Goal: Task Accomplishment & Management: Manage account settings

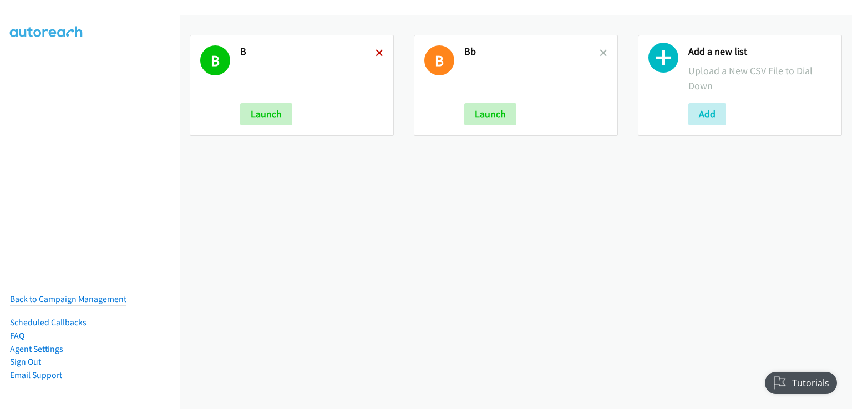
click at [378, 50] on icon at bounding box center [379, 54] width 8 height 8
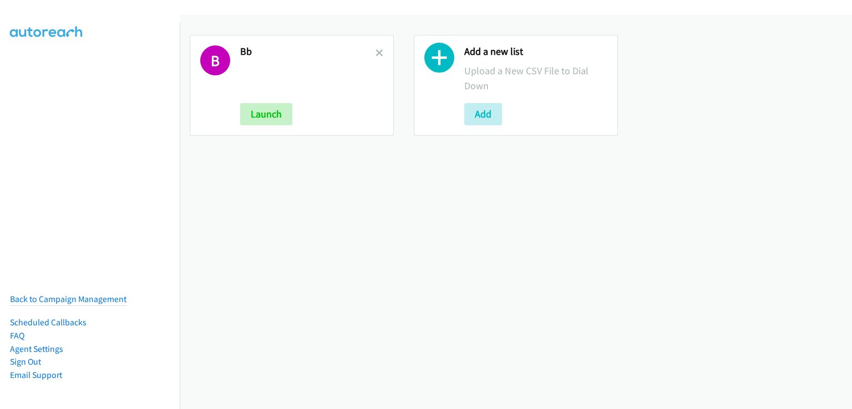
click at [378, 50] on icon at bounding box center [379, 54] width 8 height 8
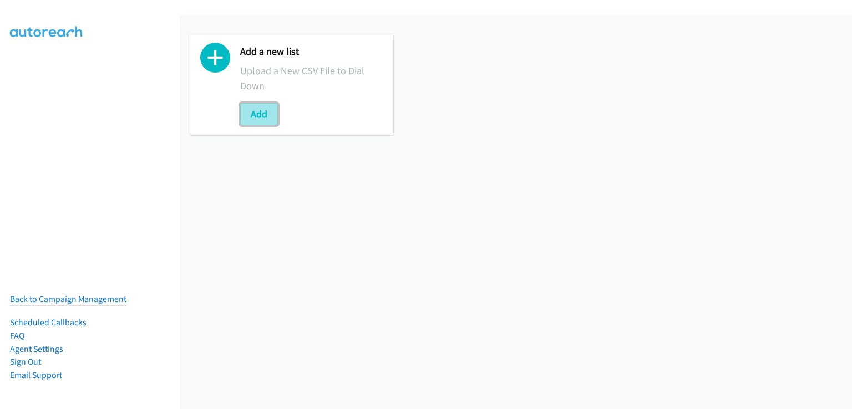
click at [257, 121] on button "Add" at bounding box center [259, 114] width 38 height 22
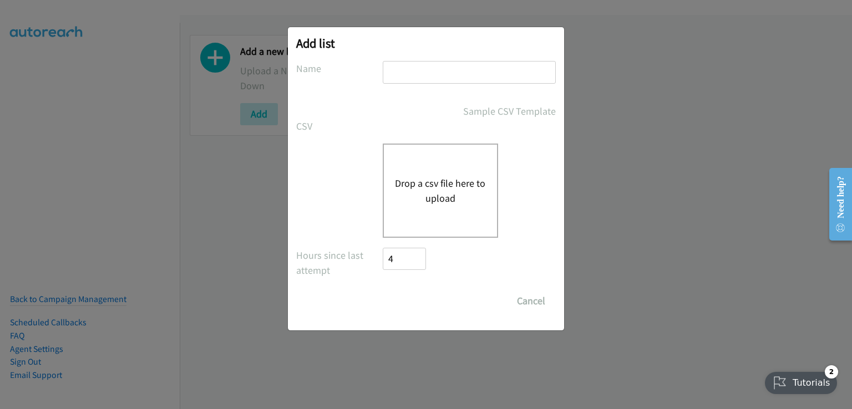
click at [438, 176] on button "Drop a csv file here to upload" at bounding box center [440, 191] width 91 height 30
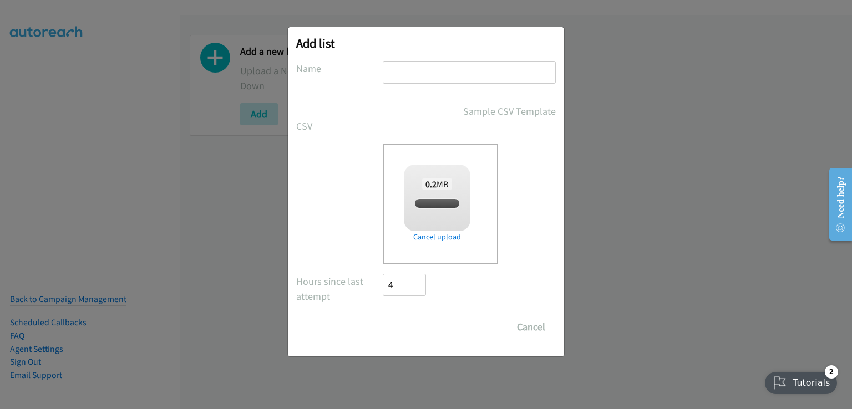
click at [421, 67] on input "text" at bounding box center [469, 72] width 173 height 23
checkbox input "true"
type input "cc"
click at [420, 324] on input "Save List" at bounding box center [412, 327] width 58 height 22
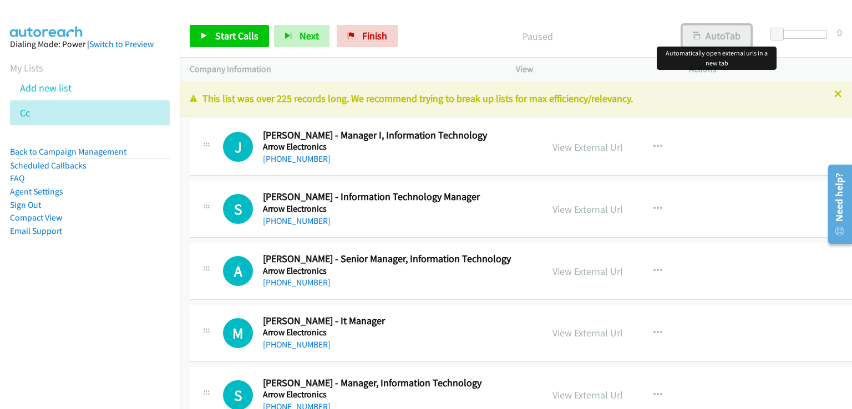
click at [710, 39] on button "AutoTab" at bounding box center [716, 36] width 69 height 22
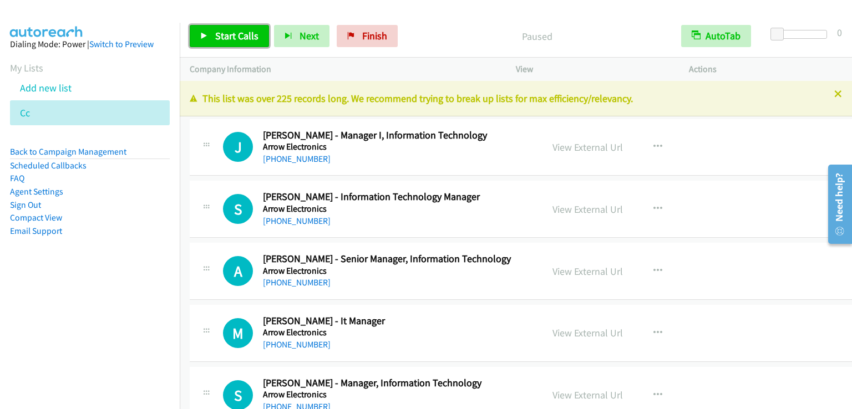
click at [240, 41] on span "Start Calls" at bounding box center [236, 35] width 43 height 13
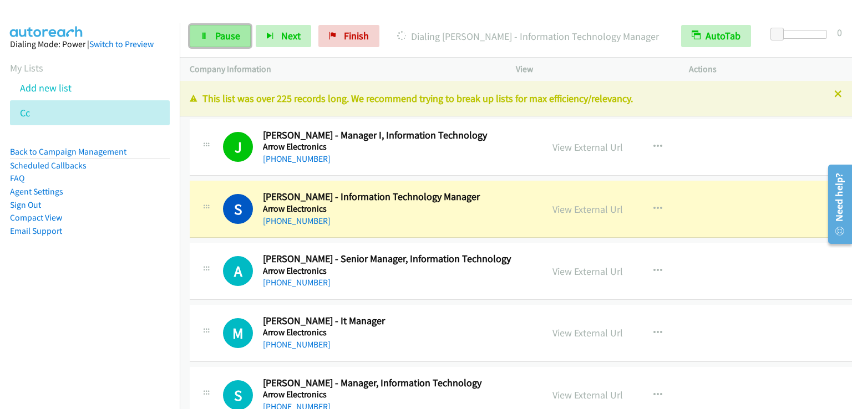
click at [241, 31] on link "Pause" at bounding box center [220, 36] width 61 height 22
